Goal: Task Accomplishment & Management: Manage account settings

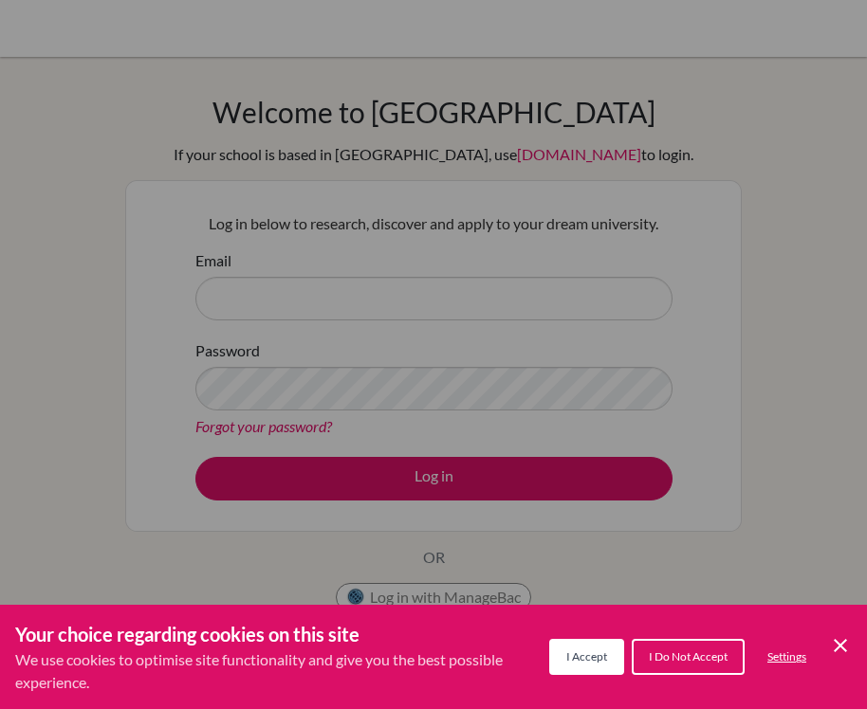
click at [831, 640] on icon "Cookie Control Close Icon" at bounding box center [840, 645] width 23 height 23
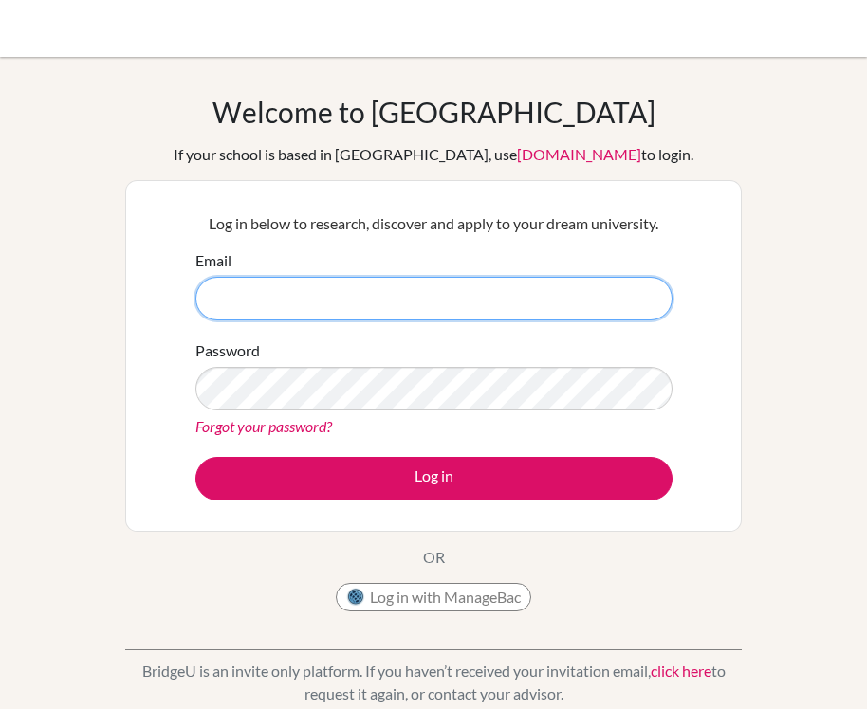
click at [321, 290] on input "Email" at bounding box center [433, 299] width 477 height 44
type input "[EMAIL_ADDRESS][DOMAIN_NAME]"
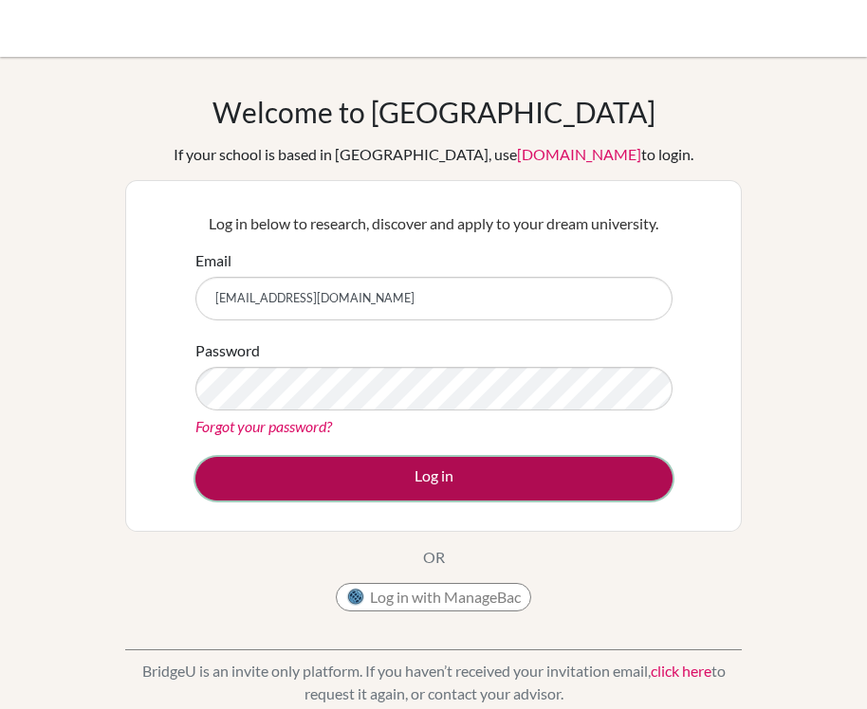
click at [394, 476] on button "Log in" at bounding box center [433, 479] width 477 height 44
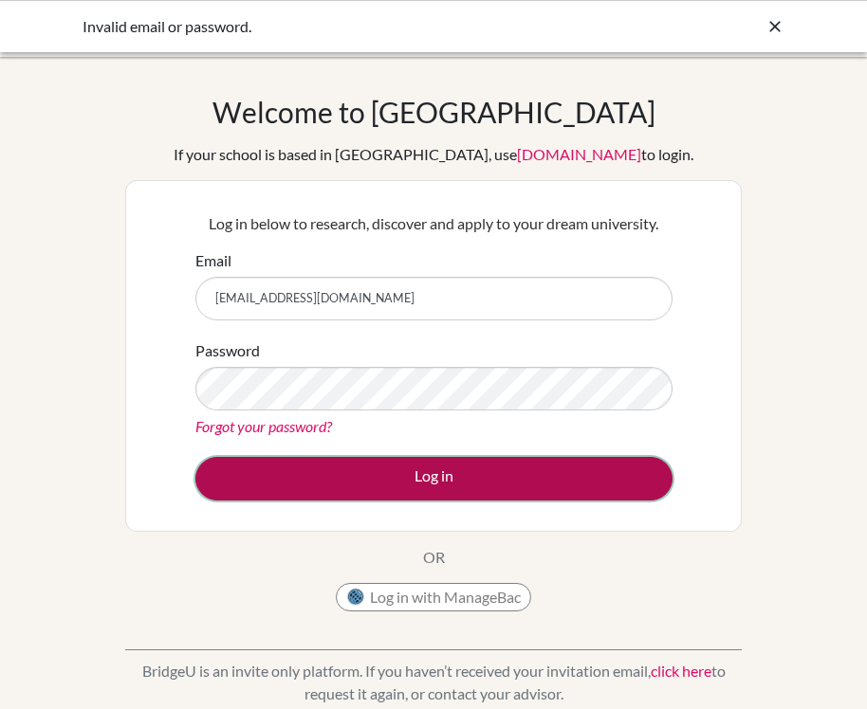
click at [239, 487] on button "Log in" at bounding box center [433, 479] width 477 height 44
click at [230, 488] on button "Log in" at bounding box center [433, 479] width 477 height 44
click at [229, 484] on button "Log in" at bounding box center [433, 479] width 477 height 44
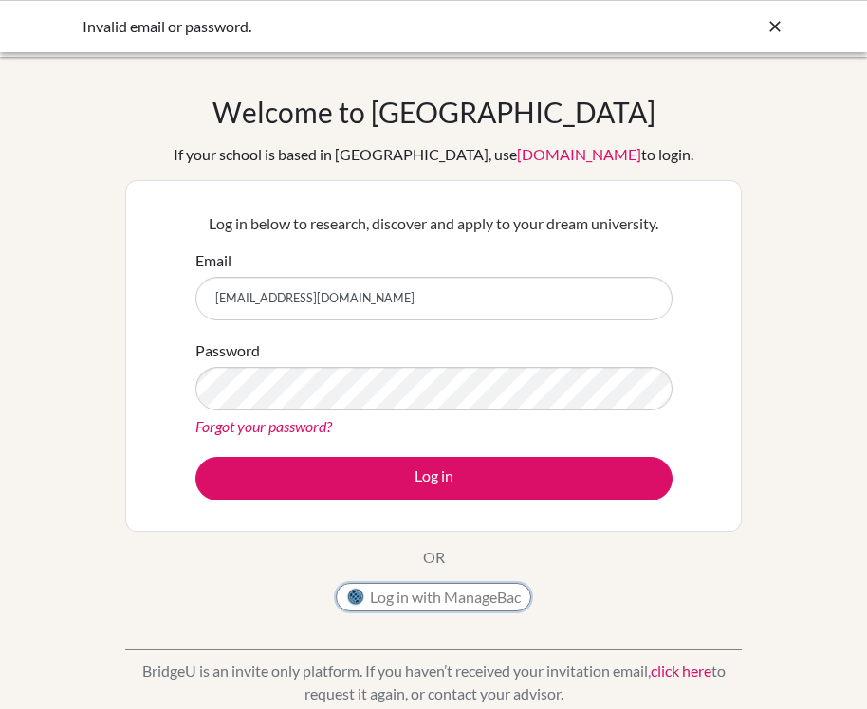
click at [424, 605] on button "Log in with ManageBac" at bounding box center [433, 597] width 195 height 28
